Goal: Task Accomplishment & Management: Manage account settings

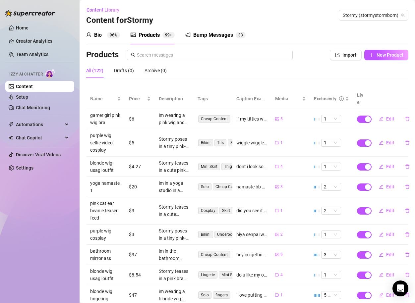
click at [311, 58] on div "Products Import New Product" at bounding box center [247, 55] width 322 height 11
click at [144, 95] on span "Price" at bounding box center [137, 98] width 17 height 7
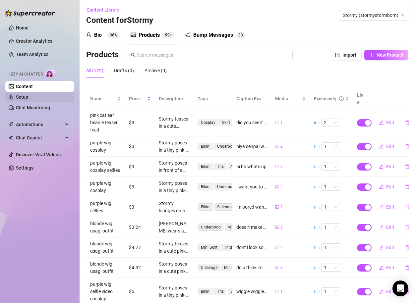
click at [28, 97] on link "Setup" at bounding box center [22, 96] width 12 height 5
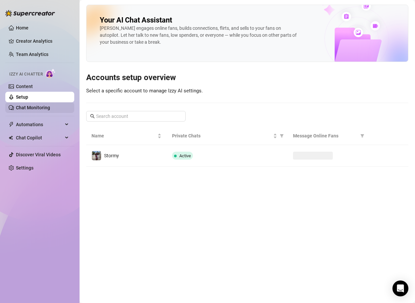
click at [43, 105] on link "Chat Monitoring" at bounding box center [33, 107] width 34 height 5
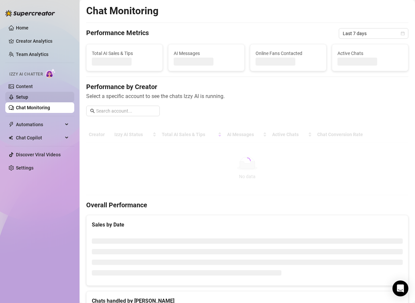
click at [17, 95] on link "Setup" at bounding box center [22, 96] width 12 height 5
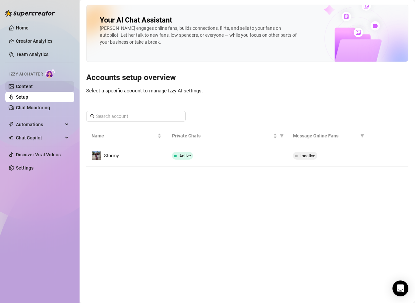
click at [17, 88] on link "Content" at bounding box center [24, 86] width 17 height 5
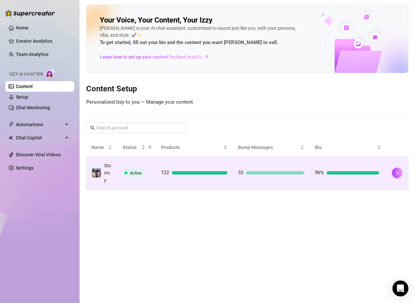
click at [147, 171] on div "Active" at bounding box center [137, 173] width 28 height 8
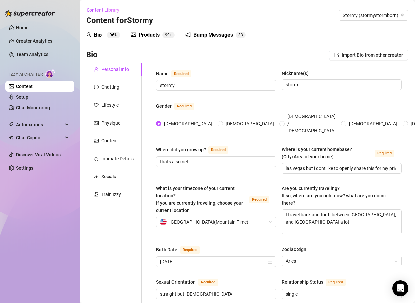
click at [135, 33] on icon "picture" at bounding box center [133, 35] width 5 height 4
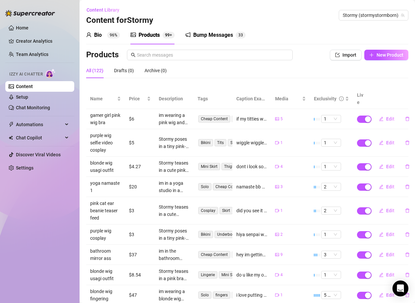
click at [105, 38] on div "Bio 96%" at bounding box center [103, 35] width 34 height 8
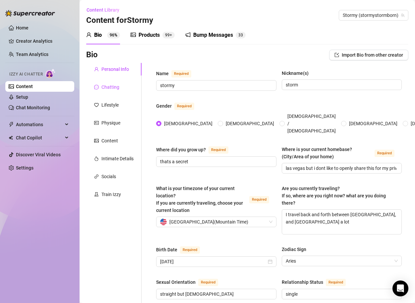
click at [100, 87] on div "Chatting" at bounding box center [106, 87] width 25 height 7
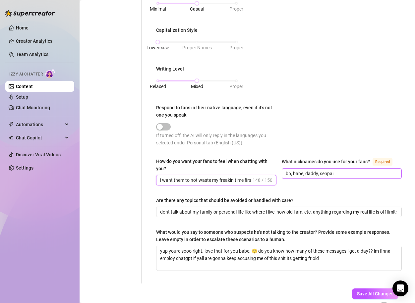
scroll to position [0, 206]
drag, startPoint x: 194, startPoint y: 178, endPoint x: 321, endPoint y: 172, distance: 127.4
click at [321, 173] on div "How do you want your fans to feel when chatting with you? i want them to not wa…" at bounding box center [279, 175] width 246 height 34
click at [250, 177] on input "i want them to not waste my freakin time first of all lol they need to pay or b…" at bounding box center [205, 180] width 91 height 7
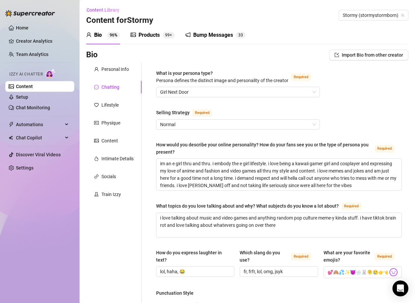
scroll to position [0, 0]
click at [249, 91] on span "Girl Next Door" at bounding box center [238, 92] width 156 height 10
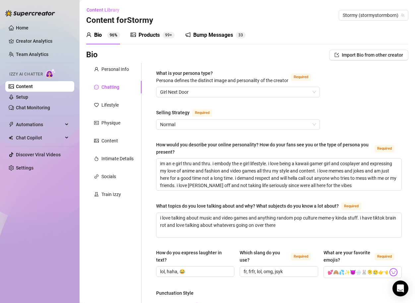
click at [292, 42] on div "Bio 96% Products 99+ Bump Messages 3 3" at bounding box center [247, 35] width 322 height 19
